Goal: Navigation & Orientation: Find specific page/section

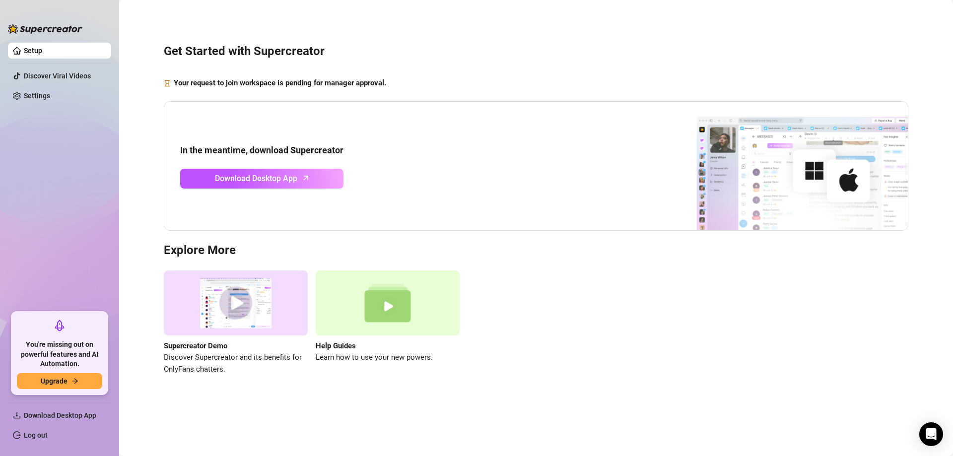
click at [354, 236] on div "Get Started with Supercreator Your request to join workspace is pending for man…" at bounding box center [536, 204] width 814 height 394
click at [241, 183] on span "Download Desktop App" at bounding box center [256, 178] width 82 height 12
click at [47, 98] on link "Settings" at bounding box center [37, 96] width 26 height 8
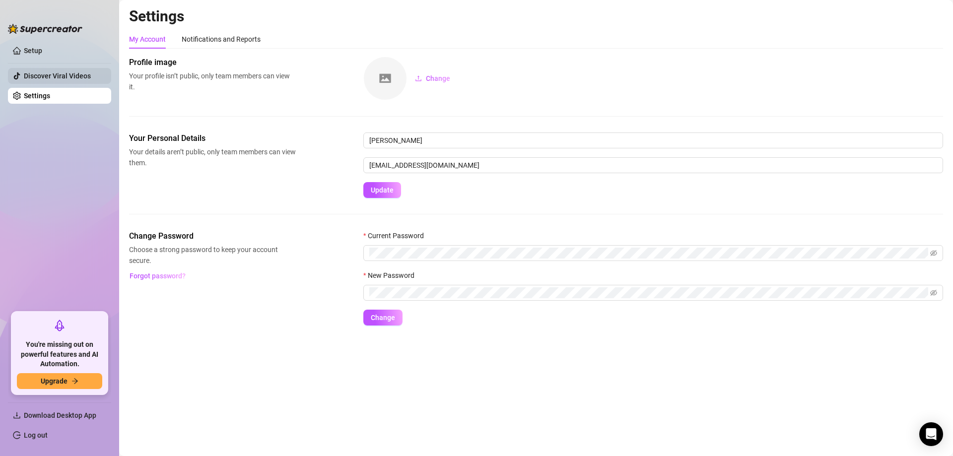
click at [63, 72] on link "Discover Viral Videos" at bounding box center [57, 76] width 67 height 8
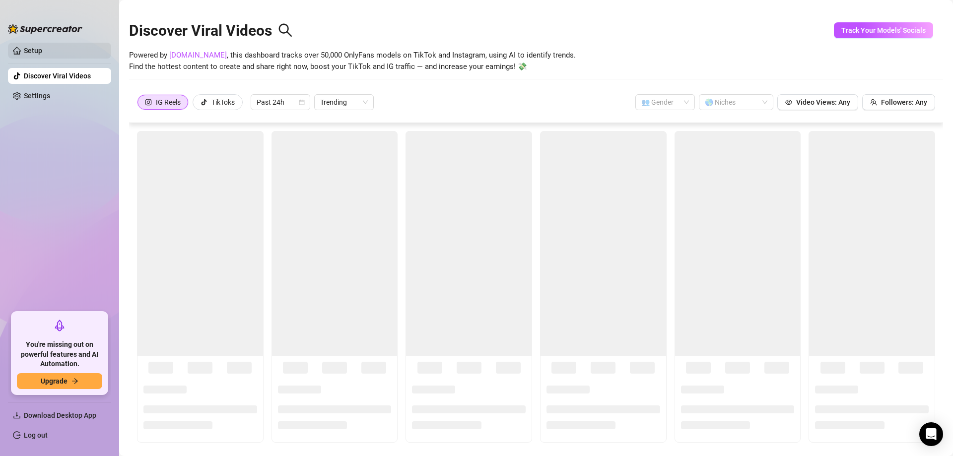
click at [42, 47] on link "Setup" at bounding box center [33, 51] width 18 height 8
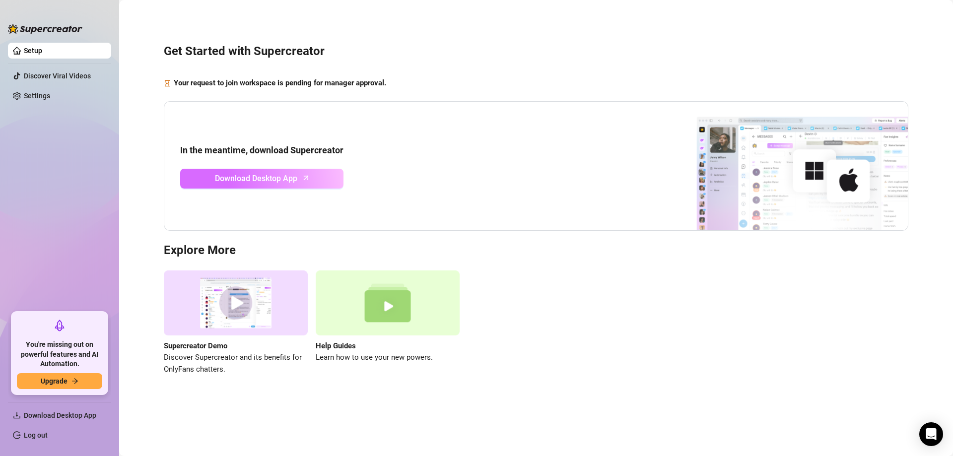
click at [249, 177] on span "Download Desktop App" at bounding box center [256, 178] width 82 height 12
click at [74, 193] on ul "Setup Discover Viral Videos Settings" at bounding box center [59, 174] width 103 height 270
click at [68, 72] on link "Discover Viral Videos" at bounding box center [57, 76] width 67 height 8
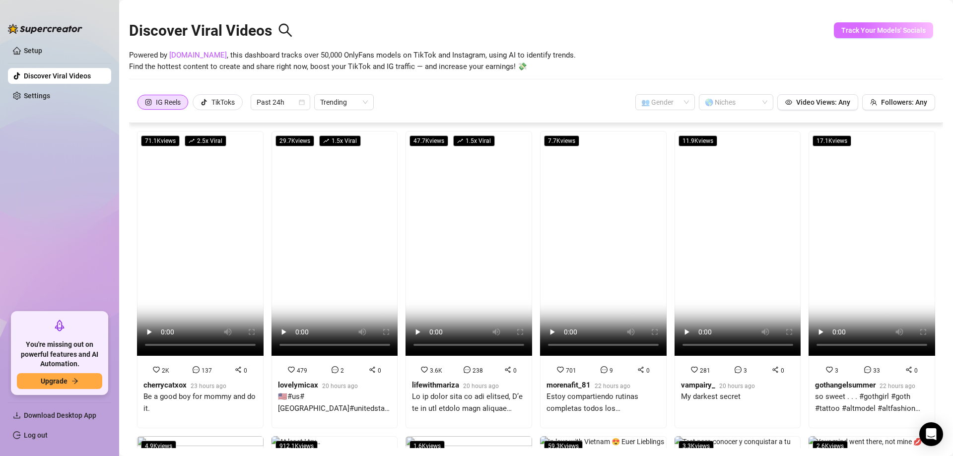
click at [887, 28] on span "Track Your Models' Socials" at bounding box center [884, 30] width 84 height 8
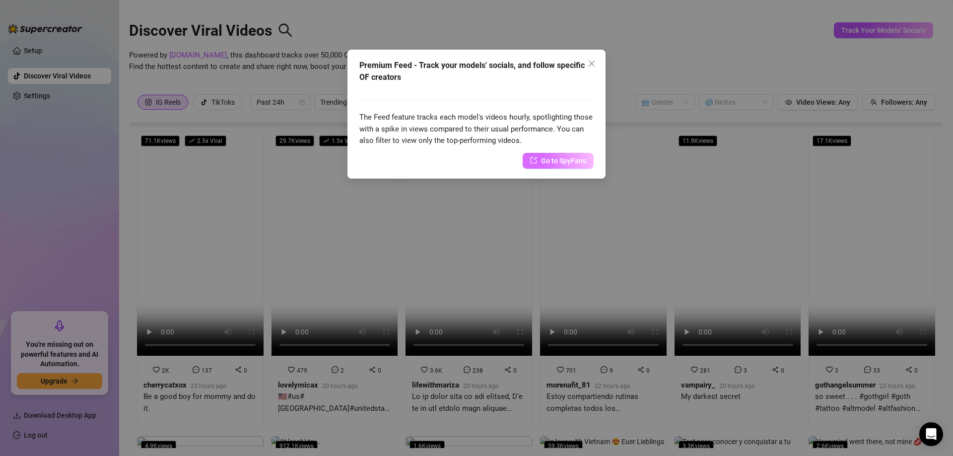
click at [566, 160] on span "Go to SpyFans" at bounding box center [563, 160] width 45 height 11
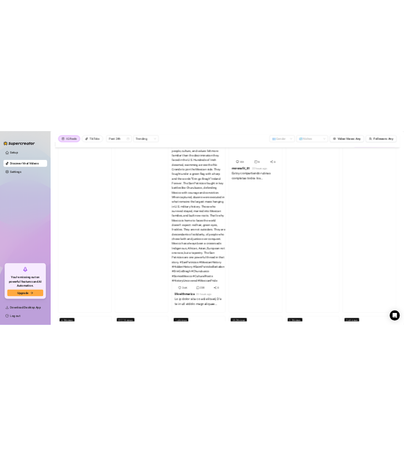
scroll to position [213, 0]
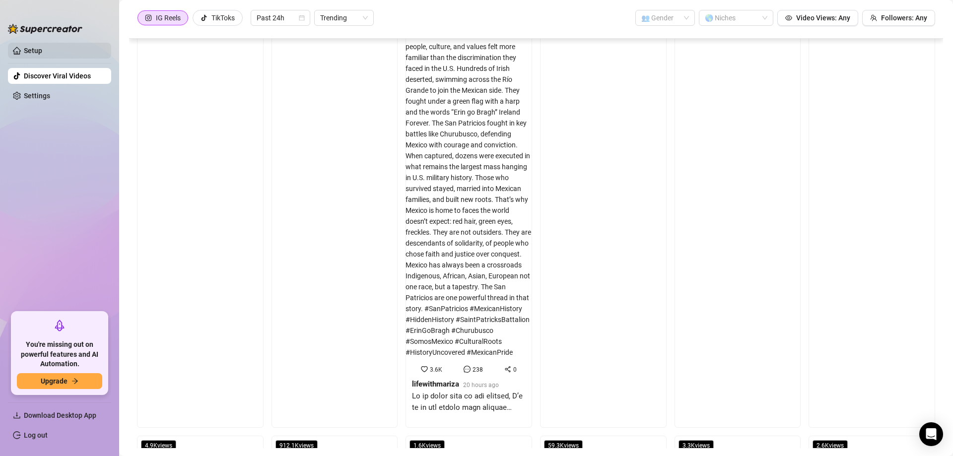
click at [26, 51] on link "Setup" at bounding box center [33, 51] width 18 height 8
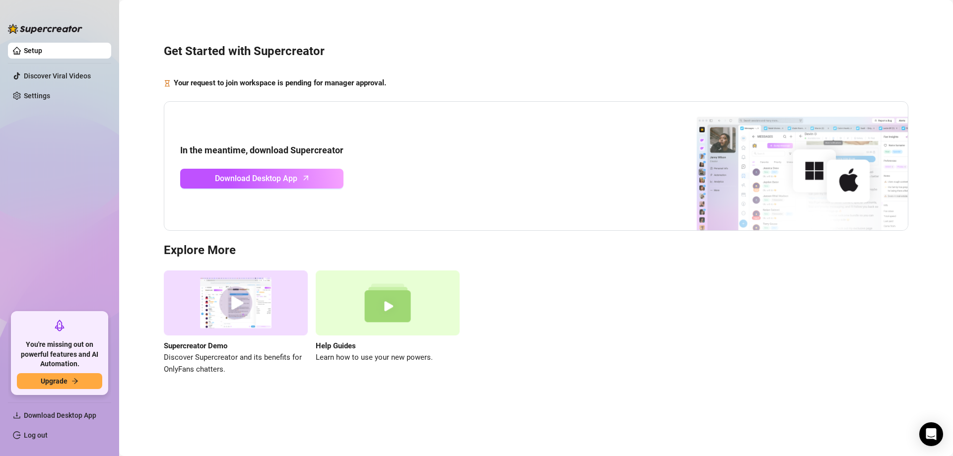
click at [58, 273] on ul "Setup Discover Viral Videos Settings" at bounding box center [59, 174] width 103 height 270
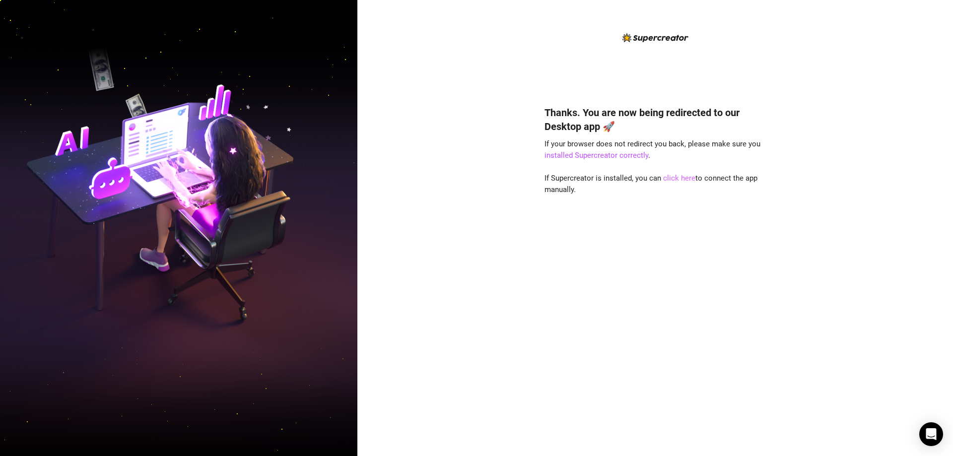
click at [679, 177] on link "click here" at bounding box center [679, 178] width 32 height 9
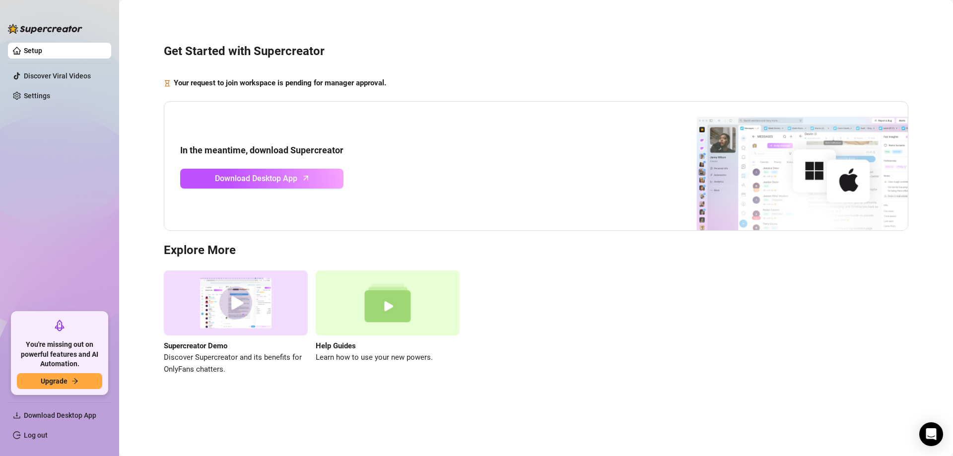
click at [266, 304] on img at bounding box center [236, 303] width 144 height 65
click at [15, 170] on ul "Setup Discover Viral Videos Settings" at bounding box center [59, 174] width 103 height 270
click at [66, 87] on ul "Setup Discover Viral Videos Settings" at bounding box center [59, 174] width 103 height 270
click at [50, 96] on link "Settings" at bounding box center [37, 96] width 26 height 8
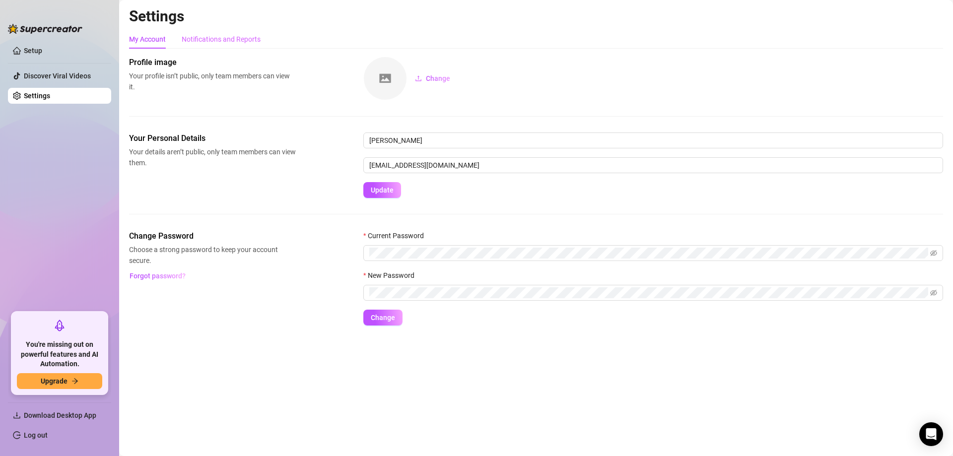
click at [232, 32] on div "Notifications and Reports" at bounding box center [221, 39] width 79 height 19
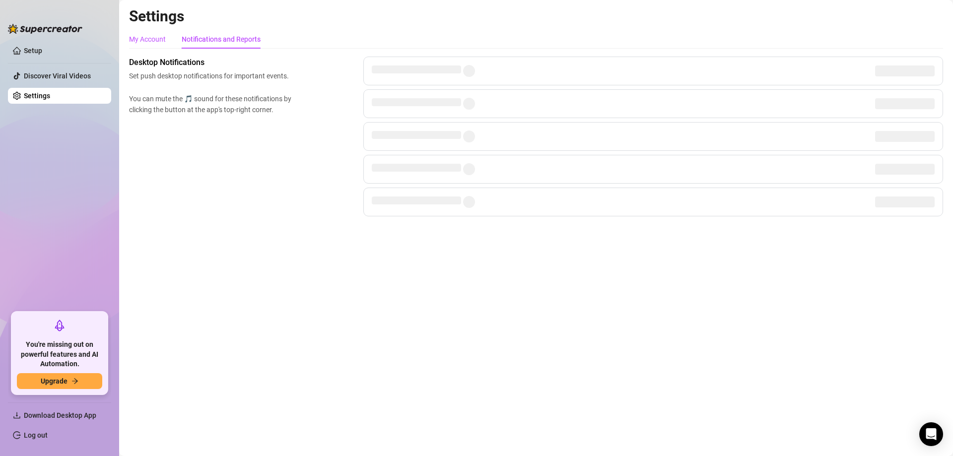
click at [150, 42] on div "My Account" at bounding box center [147, 39] width 37 height 11
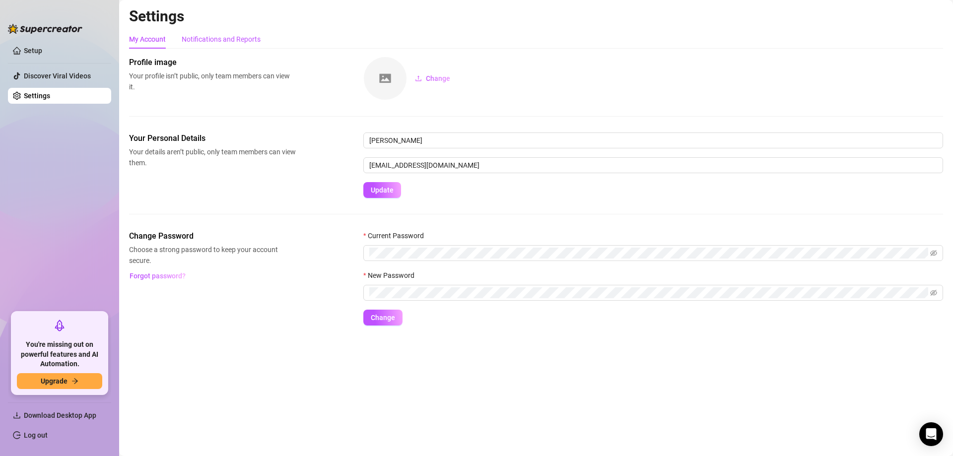
click at [222, 35] on div "Notifications and Reports" at bounding box center [221, 39] width 79 height 11
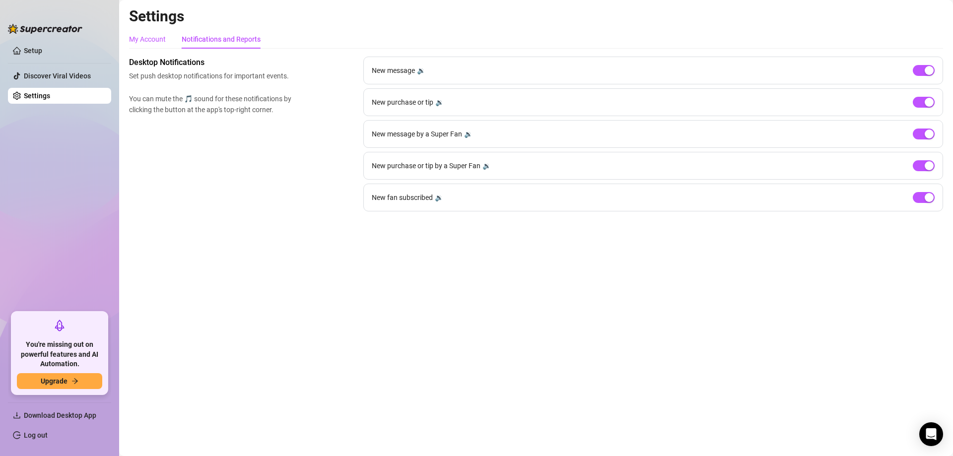
click at [154, 39] on div "My Account" at bounding box center [147, 39] width 37 height 11
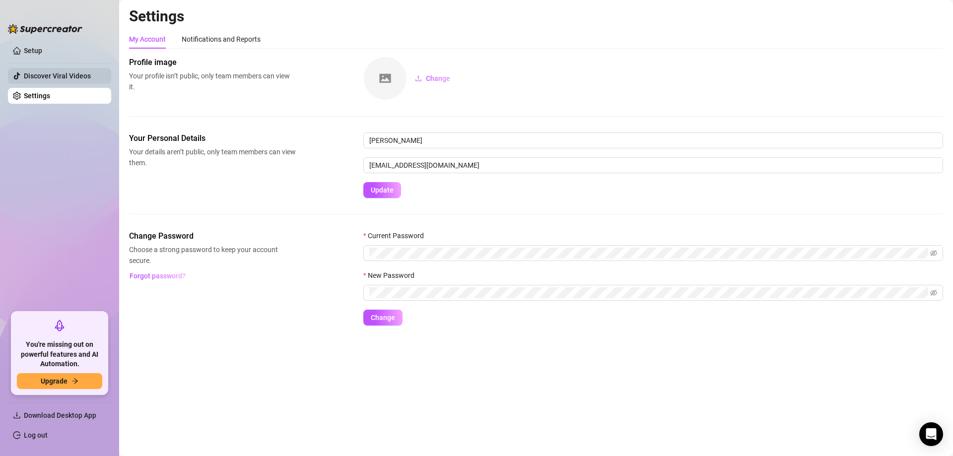
click at [46, 72] on link "Discover Viral Videos" at bounding box center [57, 76] width 67 height 8
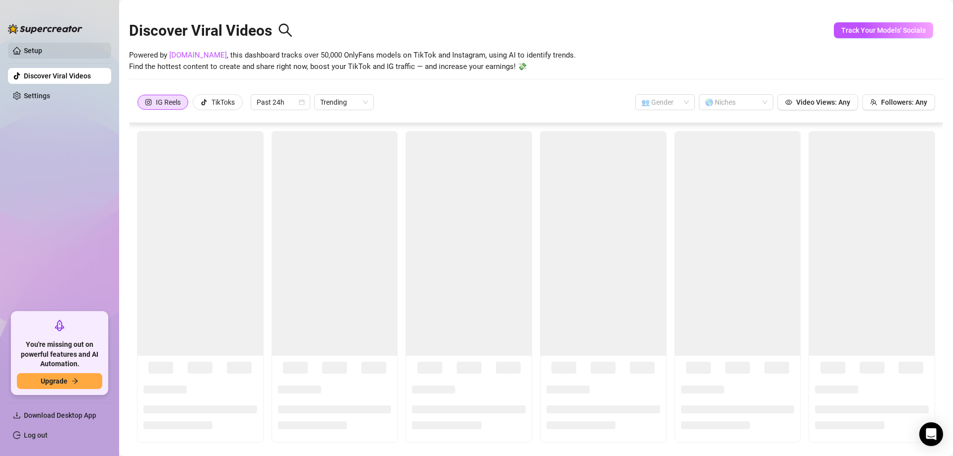
click at [42, 50] on link "Setup" at bounding box center [33, 51] width 18 height 8
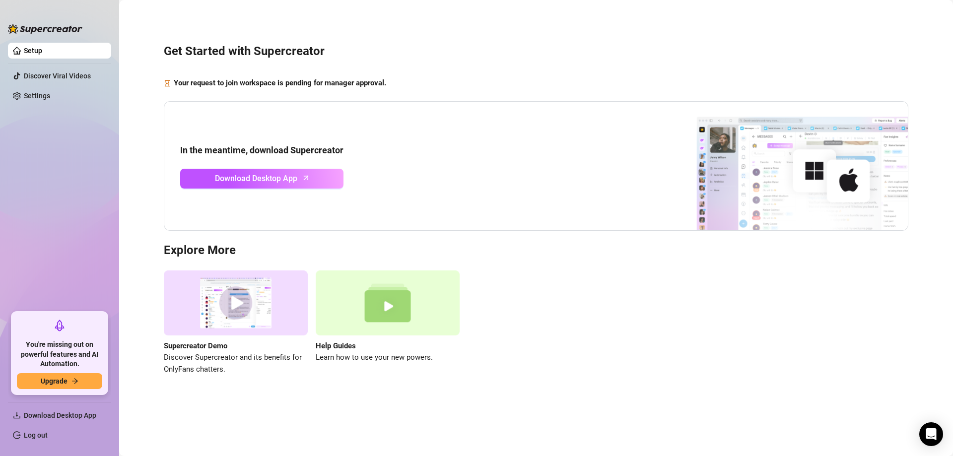
click at [378, 317] on img at bounding box center [388, 303] width 144 height 65
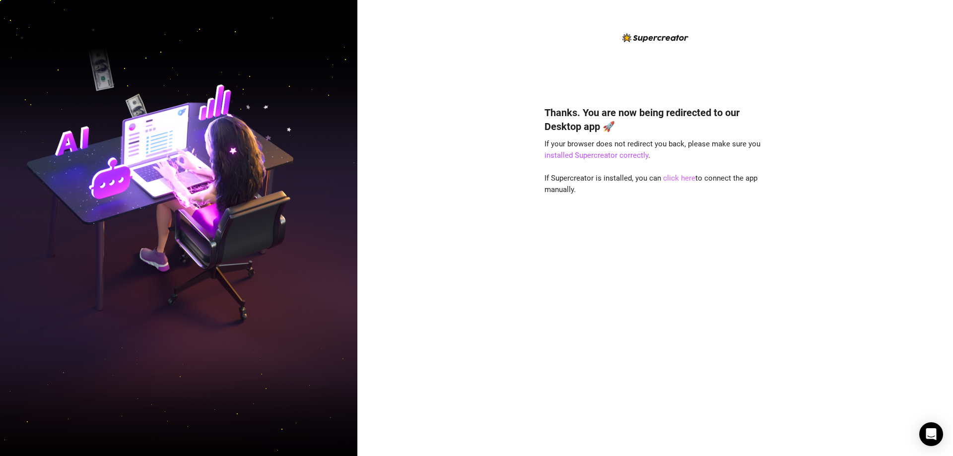
click at [404, 177] on link "click here" at bounding box center [679, 178] width 32 height 9
